Goal: Contribute content: Add original content to the website for others to see

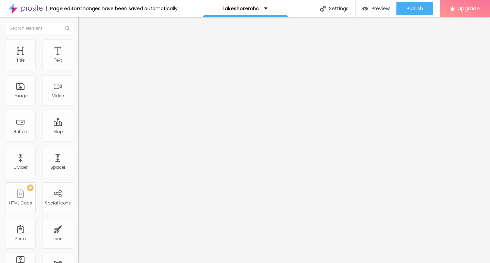
click at [78, 43] on img at bounding box center [81, 42] width 6 height 6
click at [83, 25] on div "Edit Image" at bounding box center [101, 24] width 36 height 5
click at [21, 92] on div "Image" at bounding box center [20, 90] width 31 height 31
click at [78, 151] on img at bounding box center [79, 149] width 3 height 3
click at [78, 59] on span "Add image" at bounding box center [92, 56] width 28 height 6
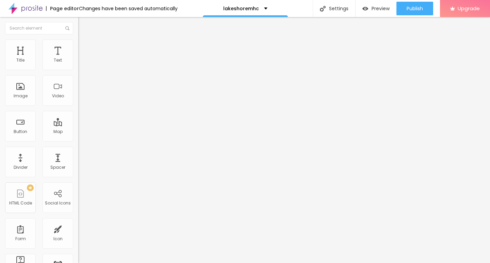
click at [78, 39] on li "Style" at bounding box center [117, 42] width 78 height 7
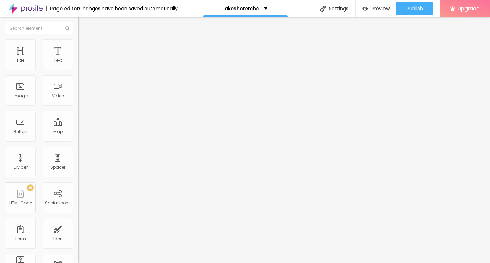
type input "75"
type input "40"
type input "15"
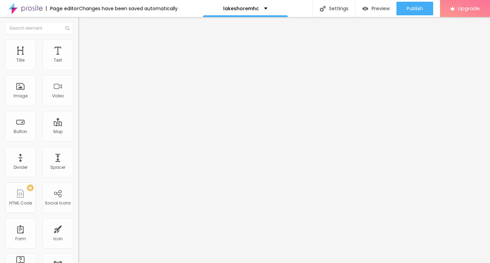
type input "15"
type input "10"
drag, startPoint x: 71, startPoint y: 72, endPoint x: 0, endPoint y: 71, distance: 71.5
type input "10"
click at [78, 70] on input "range" at bounding box center [100, 66] width 44 height 5
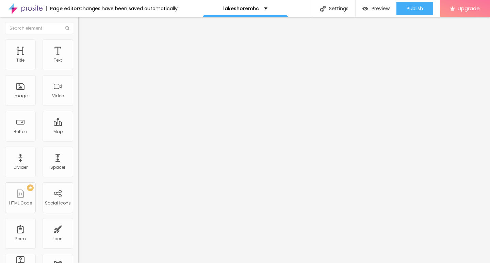
click at [83, 23] on div "Edit Image" at bounding box center [101, 24] width 36 height 5
click at [83, 25] on div "Edit Text" at bounding box center [98, 24] width 31 height 5
click at [78, 105] on span "Default" at bounding box center [85, 104] width 15 height 6
click at [78, 111] on span "Small" at bounding box center [84, 109] width 12 height 6
click at [78, 64] on input "Click me" at bounding box center [119, 60] width 82 height 7
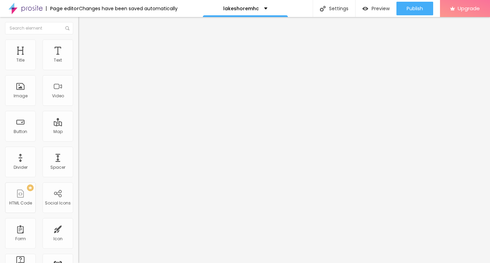
paste input "→ VIEW DOCUMENT HERE"
type input "→ VIEW DOCUMENT HERE"
click at [78, 140] on input "https://" at bounding box center [119, 136] width 82 height 7
paste input "[DOMAIN_NAME]"
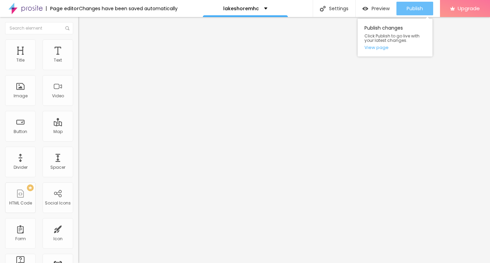
type input "[URL][DOMAIN_NAME]"
click at [413, 10] on span "Publish" at bounding box center [415, 8] width 16 height 5
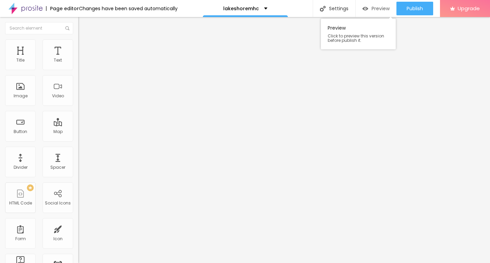
click at [372, 10] on span "Preview" at bounding box center [381, 8] width 18 height 5
